Goal: Task Accomplishment & Management: Use online tool/utility

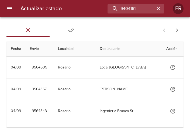
type input "9404161"
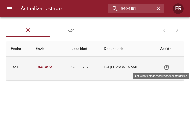
click at [169, 68] on icon "Tabla de envíos del cliente" at bounding box center [166, 67] width 6 height 6
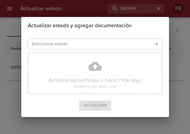
click at [127, 47] on input "Seleccionar estado" at bounding box center [87, 44] width 116 height 8
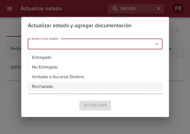
click at [50, 85] on li "Rechazado" at bounding box center [95, 87] width 135 height 10
type input "Rechazado"
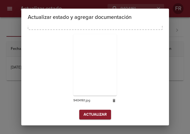
scroll to position [56, 0]
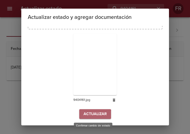
click at [91, 114] on span "Actualizar" at bounding box center [94, 114] width 23 height 7
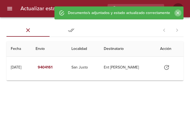
click at [178, 11] on icon "Cerrar" at bounding box center [177, 12] width 5 height 5
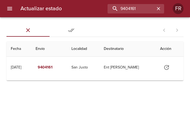
click at [10, 9] on icon "menu" at bounding box center [9, 8] width 6 height 6
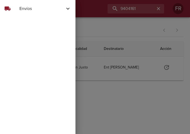
click at [30, 8] on span "Envíos" at bounding box center [41, 8] width 45 height 6
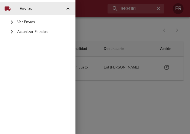
click at [26, 20] on span "Ver Envíos" at bounding box center [44, 21] width 54 height 5
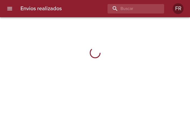
click at [10, 9] on icon "menu" at bounding box center [9, 8] width 5 height 3
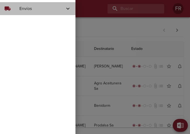
click at [29, 13] on div "local_shipping Envíos" at bounding box center [37, 8] width 75 height 13
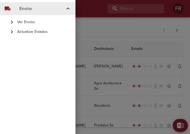
click at [28, 31] on span "Actualizar Estados" at bounding box center [44, 31] width 54 height 5
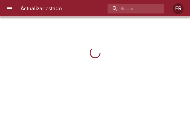
click at [37, 13] on div "Actualizar estado FR" at bounding box center [95, 8] width 190 height 17
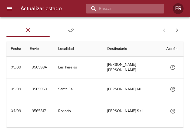
click at [123, 10] on input "buscar" at bounding box center [120, 8] width 69 height 9
type input "9529737"
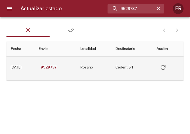
click at [163, 65] on icon "Tabla de envíos del cliente" at bounding box center [163, 67] width 6 height 6
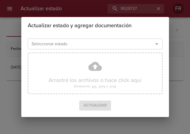
click at [158, 43] on icon "Abrir" at bounding box center [156, 44] width 6 height 6
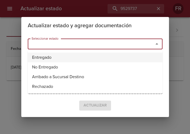
click at [77, 58] on li "Entregado" at bounding box center [95, 58] width 135 height 10
type input "Entregado"
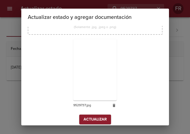
scroll to position [77, 0]
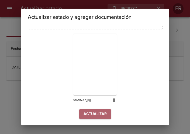
click at [88, 111] on span "Actualizar" at bounding box center [94, 114] width 23 height 7
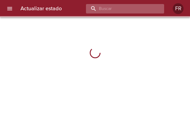
click at [121, 9] on input "buscar" at bounding box center [120, 8] width 69 height 9
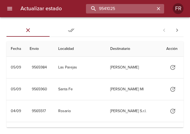
type input "9541025"
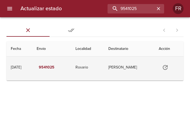
click at [167, 66] on icon "Tabla de envíos del cliente" at bounding box center [165, 67] width 5 height 5
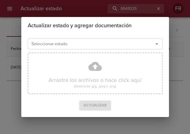
click at [156, 44] on icon "Abrir" at bounding box center [156, 43] width 3 height 1
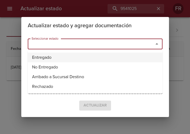
click at [64, 54] on li "Entregado" at bounding box center [95, 58] width 135 height 10
type input "Entregado"
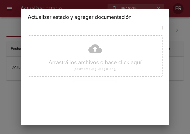
scroll to position [77, 0]
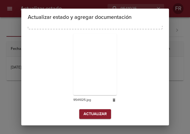
click at [89, 111] on span "Actualizar" at bounding box center [94, 114] width 23 height 7
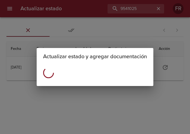
scroll to position [0, 0]
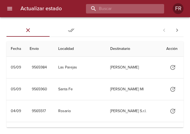
click at [130, 7] on input "buscar" at bounding box center [120, 8] width 69 height 9
type input "9516847"
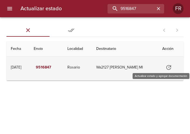
click at [169, 67] on icon "Tabla de envíos del cliente" at bounding box center [168, 67] width 6 height 6
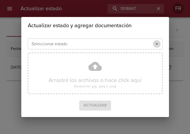
click at [157, 44] on icon "Abrir" at bounding box center [156, 44] width 6 height 6
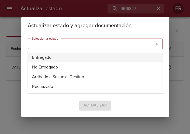
click at [76, 54] on li "Entregado" at bounding box center [95, 58] width 135 height 10
type input "Entregado"
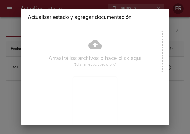
scroll to position [77, 0]
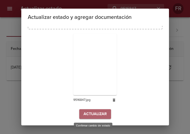
click at [91, 114] on span "Actualizar" at bounding box center [94, 114] width 23 height 7
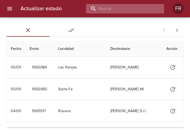
click at [132, 10] on input "buscar" at bounding box center [120, 8] width 69 height 9
type input "9560721"
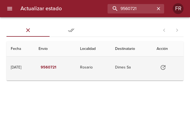
click at [164, 66] on icon "Tabla de envíos del cliente" at bounding box center [163, 67] width 6 height 6
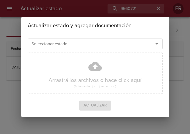
click at [156, 46] on icon "Abrir" at bounding box center [156, 44] width 6 height 6
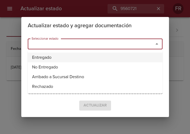
click at [82, 55] on li "Entregado" at bounding box center [95, 58] width 135 height 10
type input "Entregado"
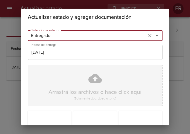
scroll to position [77, 0]
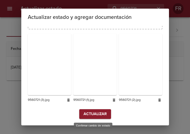
click at [89, 114] on span "Actualizar" at bounding box center [94, 114] width 23 height 7
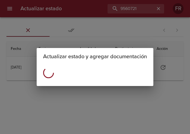
scroll to position [0, 0]
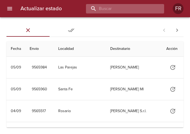
click at [115, 9] on input "buscar" at bounding box center [120, 8] width 69 height 9
type input "9560703"
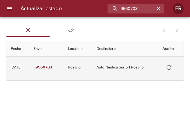
click at [171, 66] on icon "Tabla de envíos del cliente" at bounding box center [168, 67] width 5 height 5
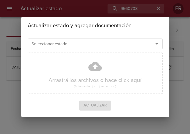
click at [158, 44] on icon "Abrir" at bounding box center [156, 44] width 6 height 6
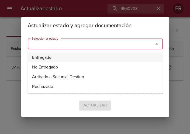
click at [63, 55] on li "Entregado" at bounding box center [95, 58] width 135 height 10
type input "Entregado"
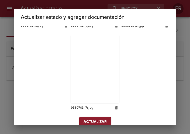
scroll to position [241, 0]
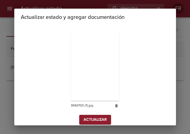
click at [98, 116] on span "Actualizar" at bounding box center [94, 119] width 23 height 7
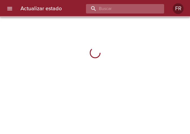
click at [142, 9] on input "buscar" at bounding box center [120, 8] width 69 height 9
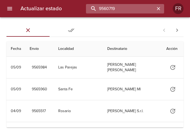
type input "9560719"
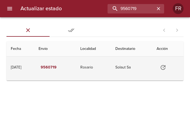
click at [164, 68] on icon "Tabla de envíos del cliente" at bounding box center [163, 67] width 6 height 6
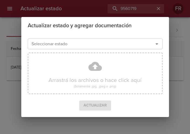
click at [157, 44] on icon "Abrir" at bounding box center [156, 43] width 3 height 1
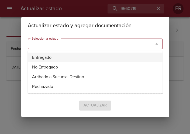
click at [47, 57] on li "Entregado" at bounding box center [95, 58] width 135 height 10
type input "Entregado"
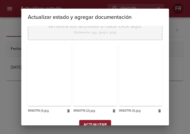
scroll to position [77, 0]
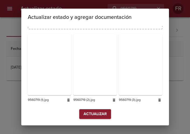
click at [99, 111] on span "Actualizar" at bounding box center [94, 114] width 23 height 7
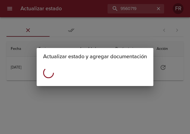
scroll to position [0, 0]
